Goal: Find specific page/section: Find specific page/section

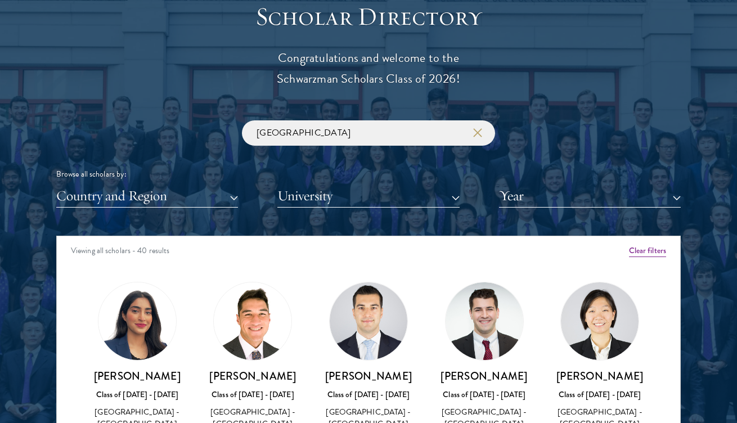
scroll to position [1248, 0]
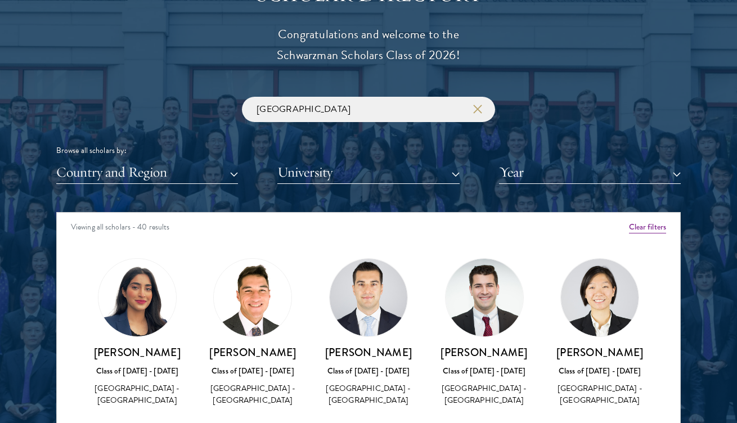
drag, startPoint x: 362, startPoint y: 110, endPoint x: 196, endPoint y: 105, distance: 166.1
click at [196, 105] on div "[GEOGRAPHIC_DATA] Browse all scholars by: Country and Region All Countries and …" at bounding box center [368, 140] width 625 height 87
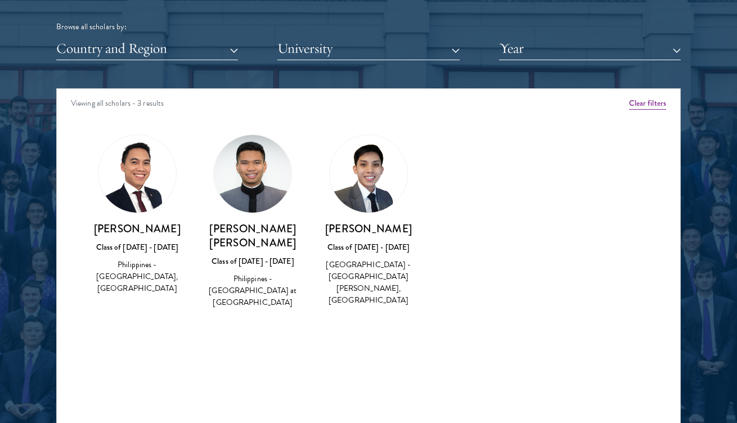
scroll to position [1434, 0]
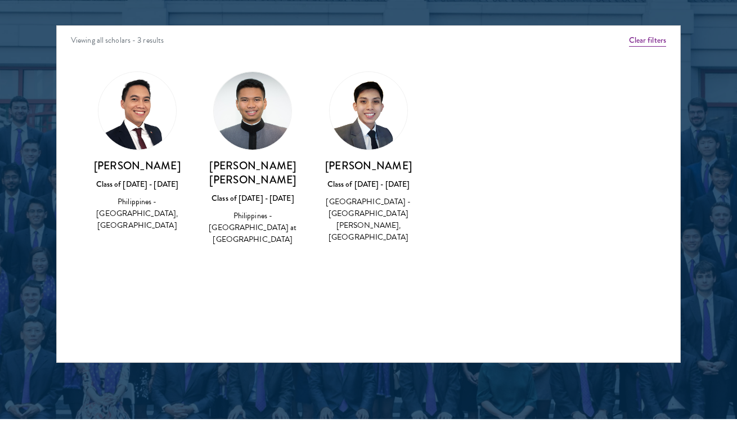
type input "philippine"
drag, startPoint x: 179, startPoint y: 168, endPoint x: 82, endPoint y: 167, distance: 97.4
click at [82, 167] on div "[PERSON_NAME] Class of [DATE] - [DATE] [GEOGRAPHIC_DATA] - [GEOGRAPHIC_DATA], […" at bounding box center [137, 151] width 116 height 183
drag, startPoint x: 82, startPoint y: 167, endPoint x: 182, endPoint y: 167, distance: 100.2
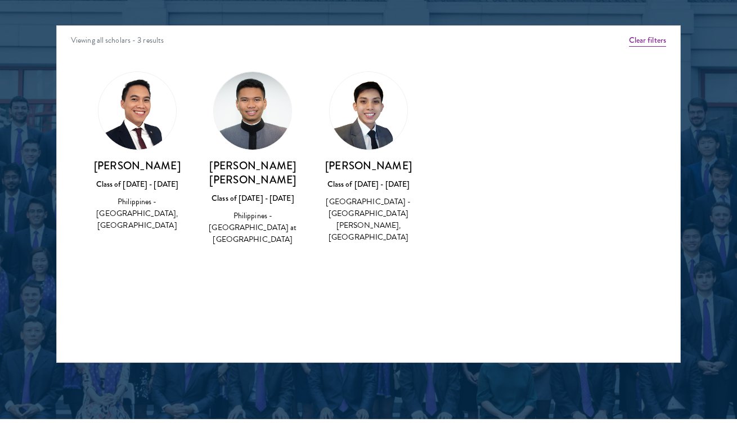
click at [182, 167] on div "[PERSON_NAME] Class of [DATE] - [DATE] [GEOGRAPHIC_DATA] - [GEOGRAPHIC_DATA], […" at bounding box center [137, 151] width 116 height 183
click at [182, 167] on h3 "[PERSON_NAME]" at bounding box center [137, 166] width 93 height 14
drag, startPoint x: 182, startPoint y: 167, endPoint x: 95, endPoint y: 168, distance: 86.7
click at [95, 168] on h3 "[PERSON_NAME]" at bounding box center [137, 166] width 93 height 14
